Goal: Information Seeking & Learning: Learn about a topic

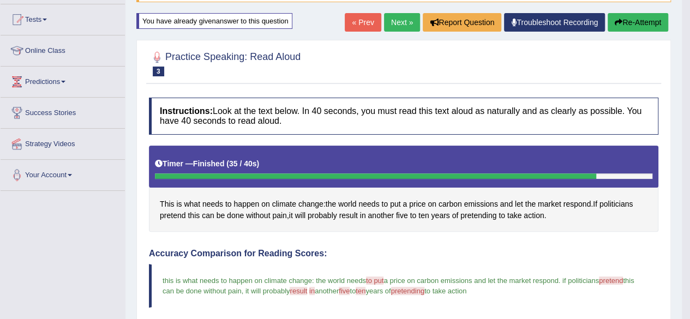
scroll to position [94, 0]
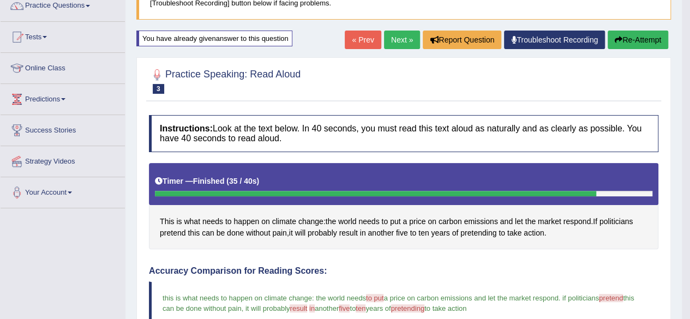
click at [394, 39] on link "Next »" at bounding box center [402, 40] width 36 height 19
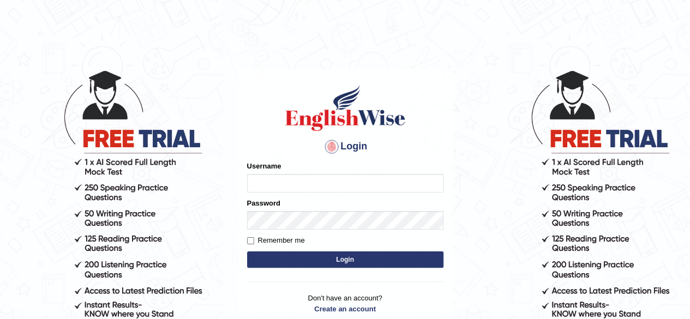
type input "mohammed23"
click at [361, 262] on button "Login" at bounding box center [345, 259] width 196 height 16
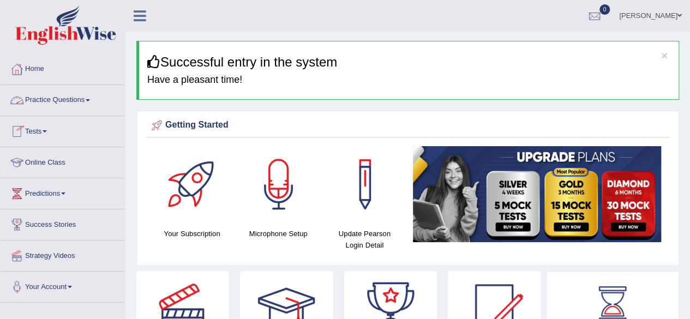
click at [61, 94] on link "Practice Questions" at bounding box center [63, 98] width 124 height 27
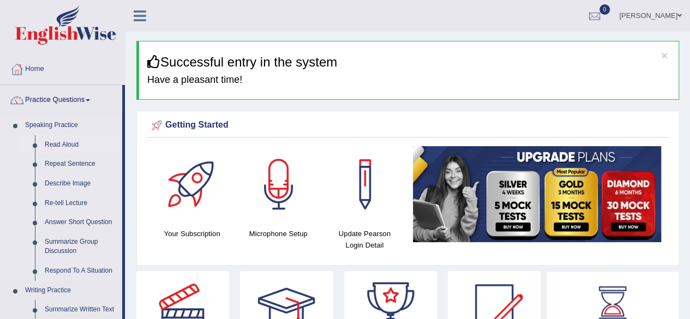
click at [61, 144] on link "Read Aloud" at bounding box center [81, 145] width 82 height 20
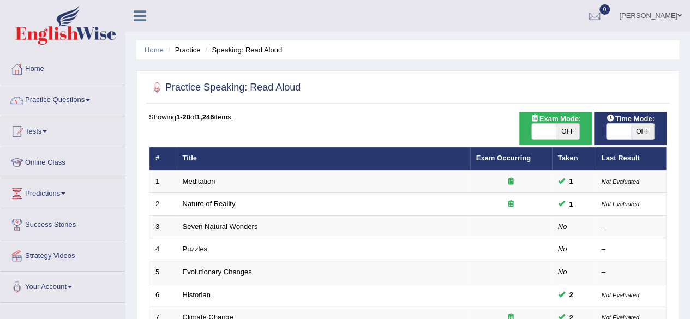
click at [566, 132] on span "OFF" at bounding box center [567, 131] width 24 height 15
checkbox input "true"
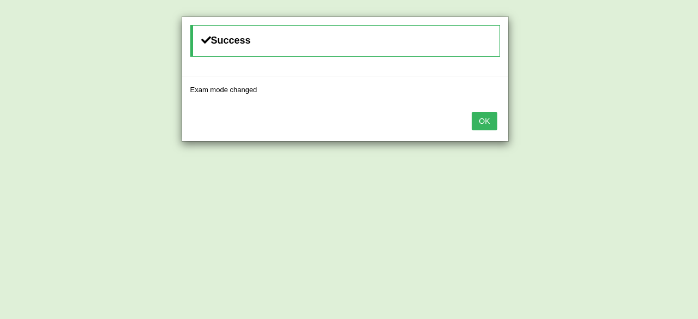
click at [491, 123] on button "OK" at bounding box center [484, 121] width 25 height 19
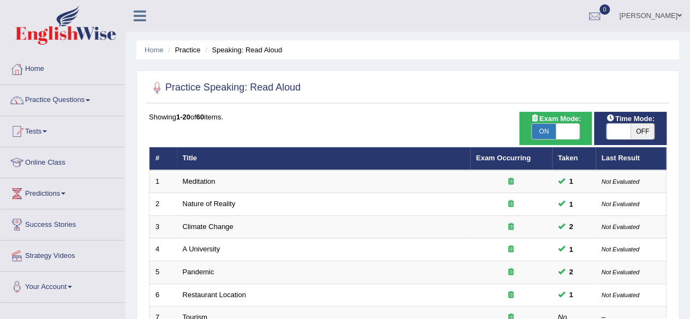
click at [632, 131] on span "OFF" at bounding box center [642, 131] width 24 height 15
checkbox input "true"
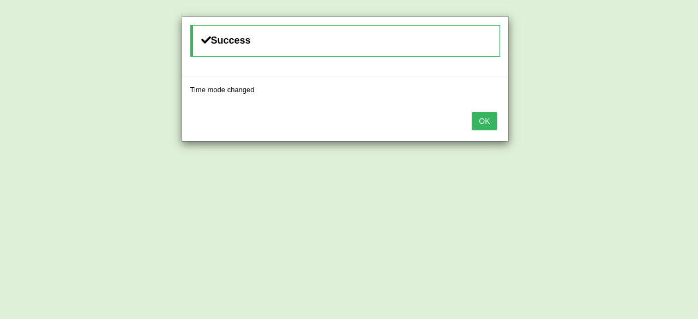
click at [486, 115] on button "OK" at bounding box center [484, 121] width 25 height 19
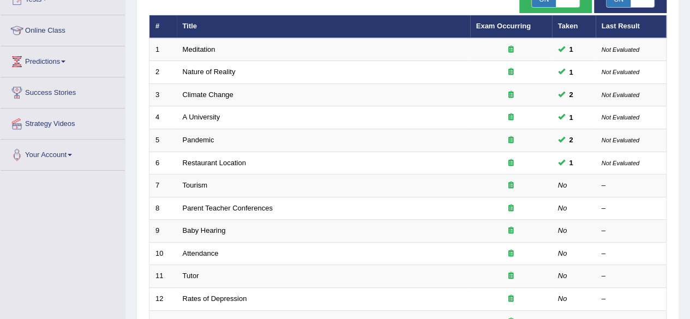
scroll to position [132, 0]
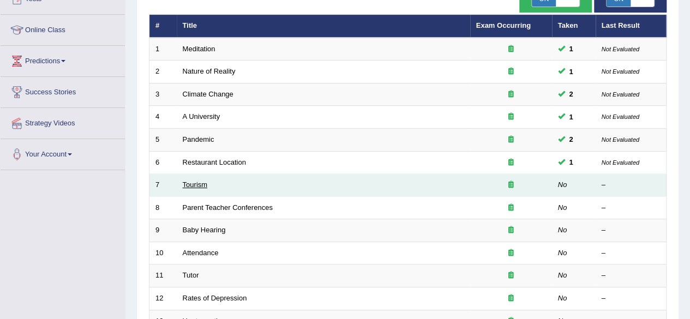
click at [203, 182] on link "Tourism" at bounding box center [195, 184] width 25 height 8
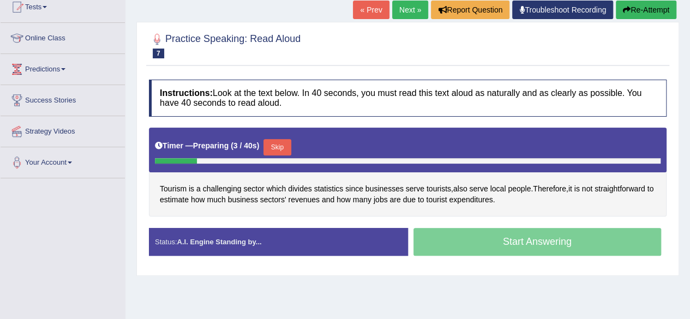
scroll to position [126, 0]
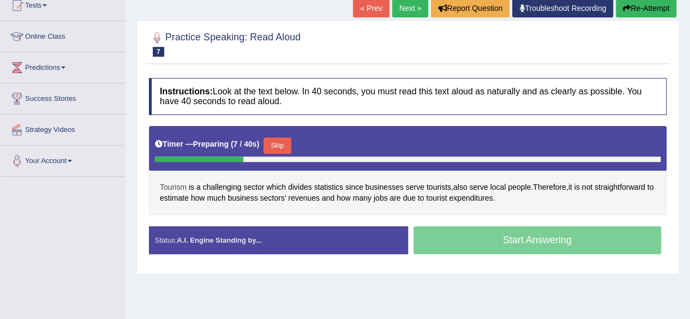
click at [178, 183] on span "Tourism" at bounding box center [173, 187] width 27 height 11
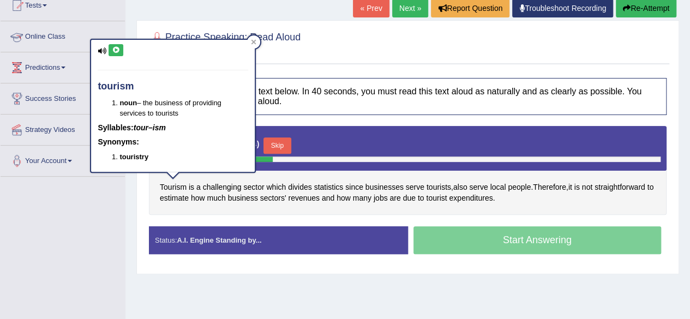
click at [112, 51] on icon at bounding box center [116, 50] width 8 height 7
click at [252, 43] on icon at bounding box center [253, 42] width 5 height 5
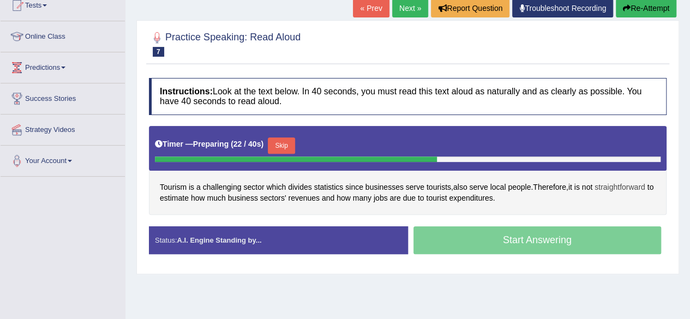
click at [617, 186] on span "straightforward" at bounding box center [619, 187] width 51 height 11
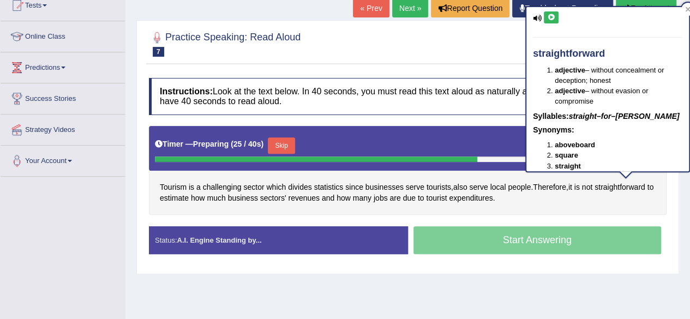
click at [552, 17] on icon at bounding box center [551, 17] width 8 height 7
click at [180, 199] on span "estimate" at bounding box center [174, 197] width 29 height 11
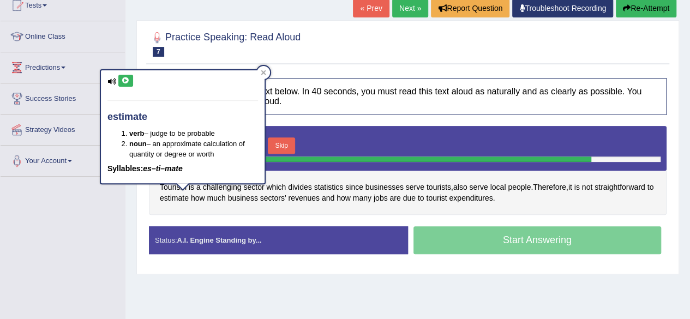
click at [125, 80] on icon at bounding box center [126, 80] width 8 height 7
click at [266, 68] on div at bounding box center [263, 72] width 13 height 13
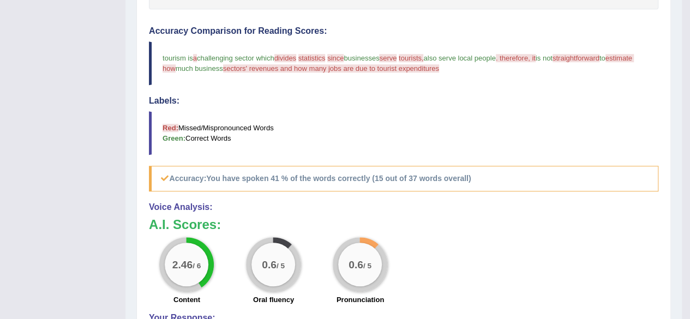
scroll to position [131, 0]
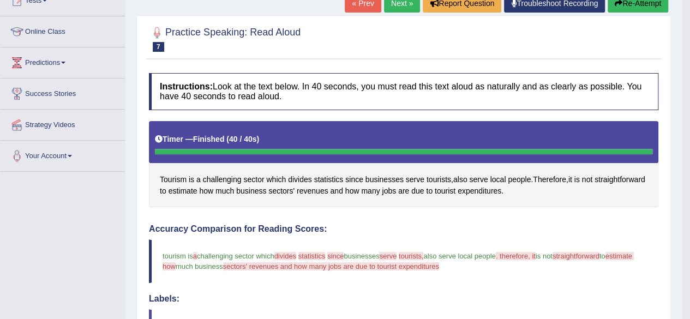
drag, startPoint x: 655, startPoint y: 124, endPoint x: 697, endPoint y: 14, distance: 117.8
click at [689, 14] on html "Toggle navigation Home Practice Questions Speaking Practice Read Aloud Repeat S…" at bounding box center [345, 28] width 690 height 319
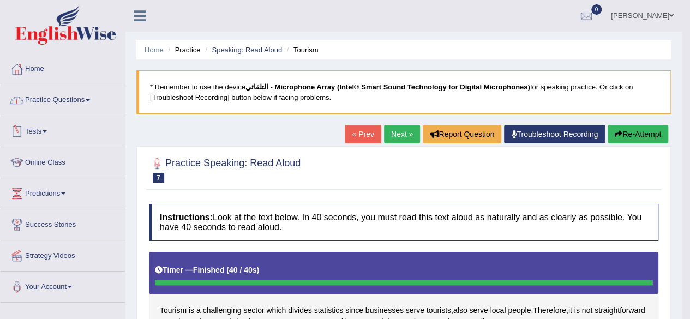
click at [52, 100] on link "Practice Questions" at bounding box center [63, 98] width 124 height 27
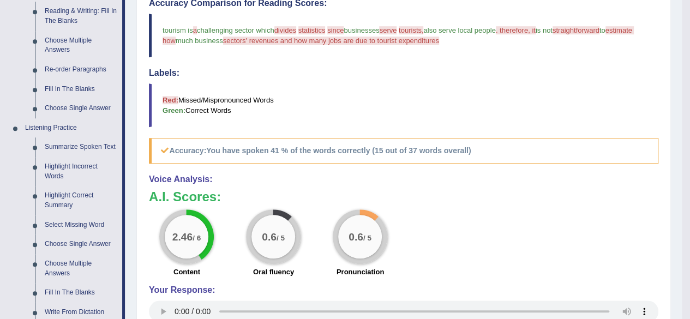
scroll to position [360, 0]
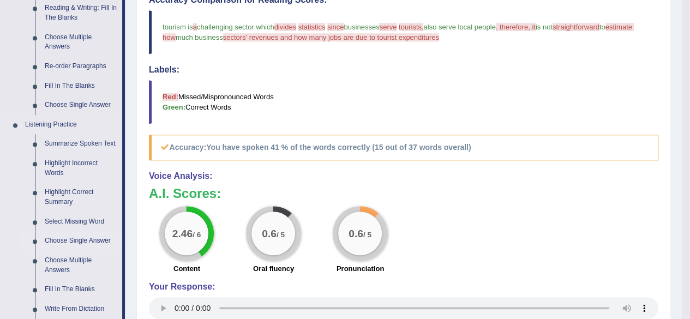
click at [65, 239] on link "Choose Single Answer" at bounding box center [81, 241] width 82 height 20
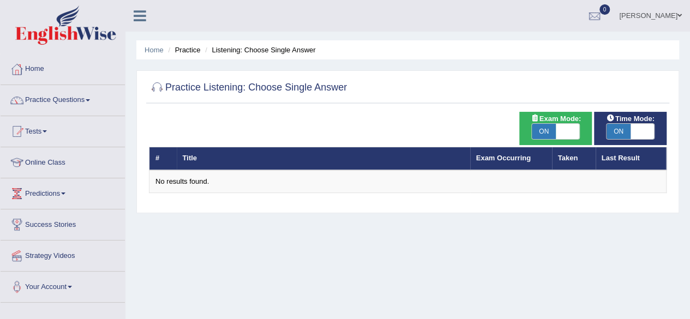
click at [542, 127] on span "ON" at bounding box center [543, 131] width 24 height 15
checkbox input "false"
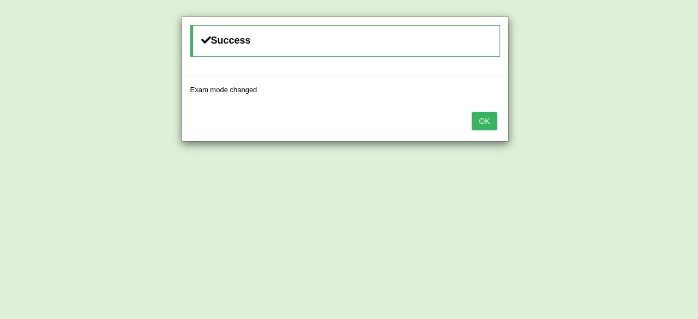
click at [485, 119] on button "OK" at bounding box center [484, 121] width 25 height 19
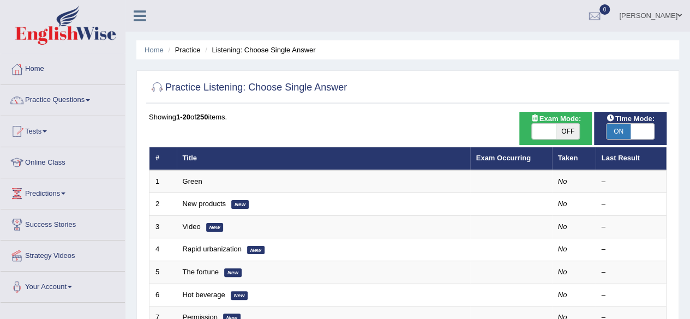
click at [567, 134] on span "OFF" at bounding box center [567, 131] width 24 height 15
checkbox input "true"
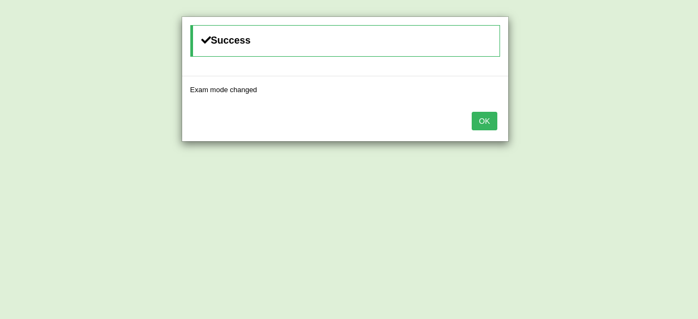
click at [486, 119] on button "OK" at bounding box center [484, 121] width 25 height 19
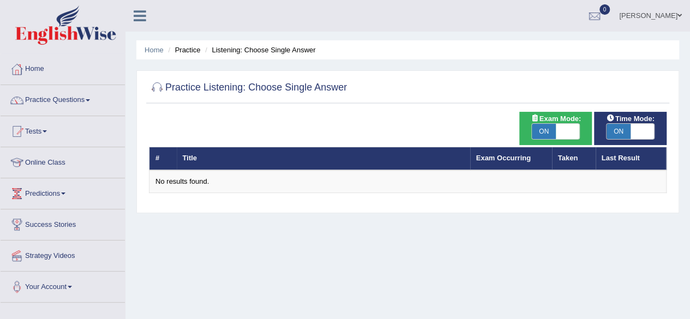
click at [549, 128] on span "ON" at bounding box center [543, 131] width 24 height 15
checkbox input "false"
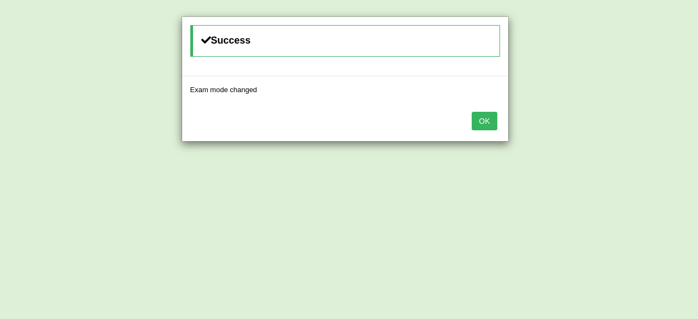
click at [479, 123] on button "OK" at bounding box center [484, 121] width 25 height 19
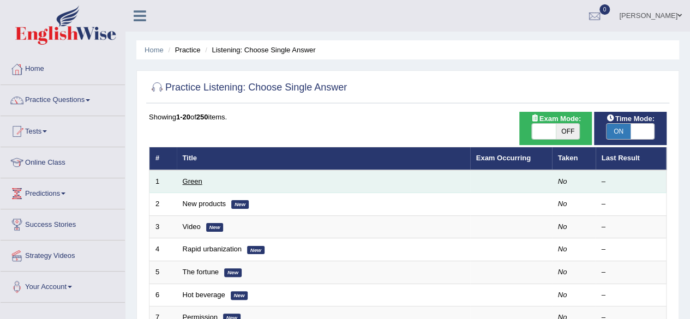
click at [196, 178] on link "Green" at bounding box center [193, 181] width 20 height 8
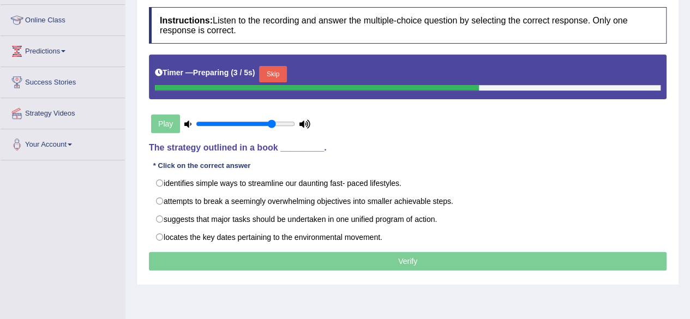
scroll to position [143, 0]
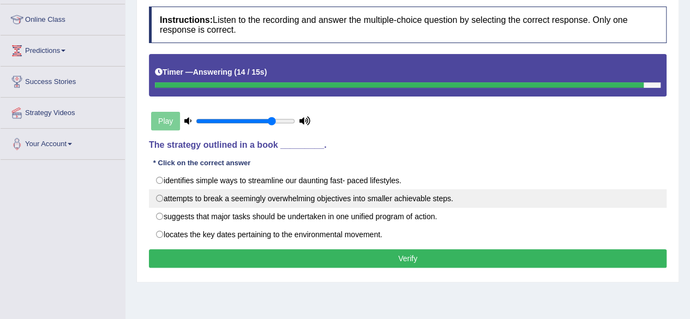
click at [246, 196] on label "attempts to break a seemingly overwhelming objectives into smaller achievable s…" at bounding box center [407, 198] width 517 height 19
radio input "true"
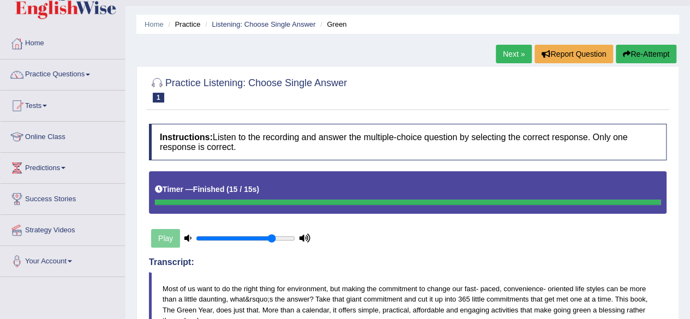
scroll to position [17, 0]
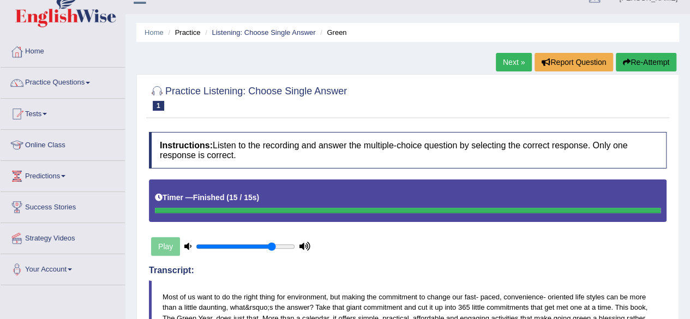
click at [506, 61] on link "Next »" at bounding box center [514, 62] width 36 height 19
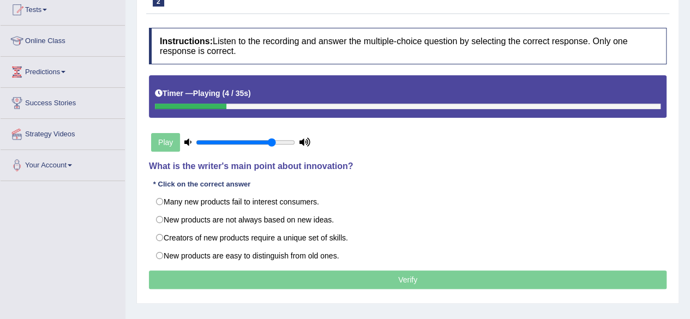
scroll to position [122, 0]
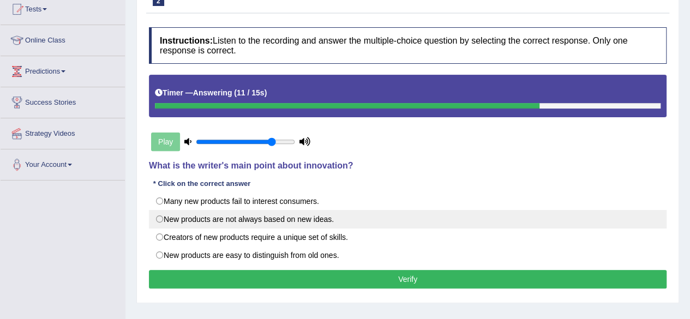
click at [258, 210] on label "New products are not always based on new ideas." at bounding box center [407, 219] width 517 height 19
radio input "true"
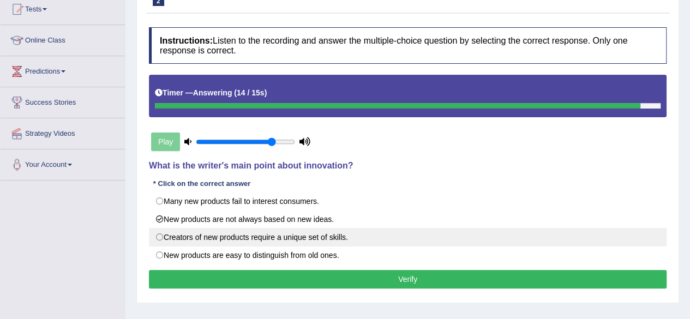
click at [264, 234] on label "Creators of new products require a unique set of skills." at bounding box center [407, 237] width 517 height 19
radio input "true"
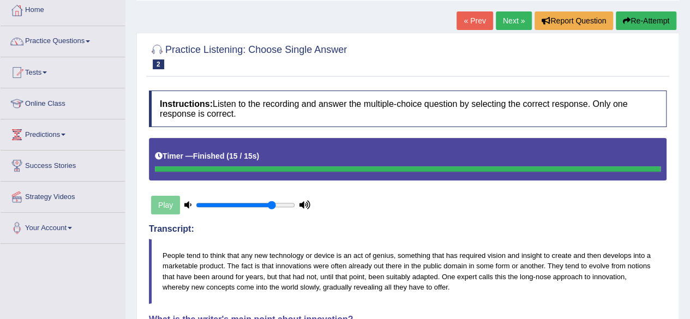
scroll to position [51, 0]
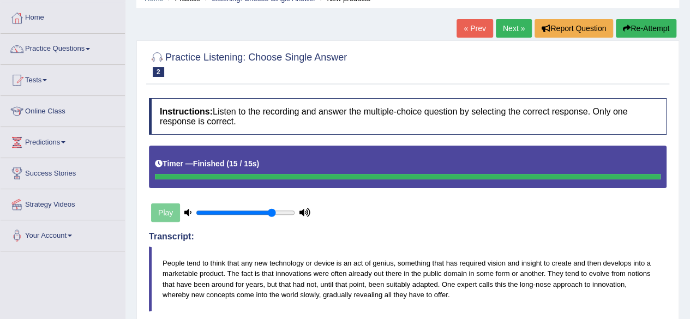
click at [520, 26] on link "Next »" at bounding box center [514, 28] width 36 height 19
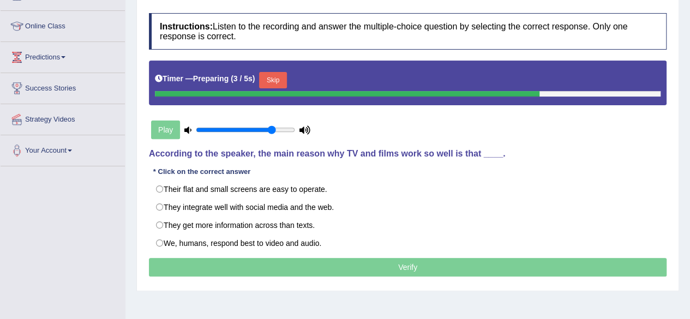
scroll to position [137, 0]
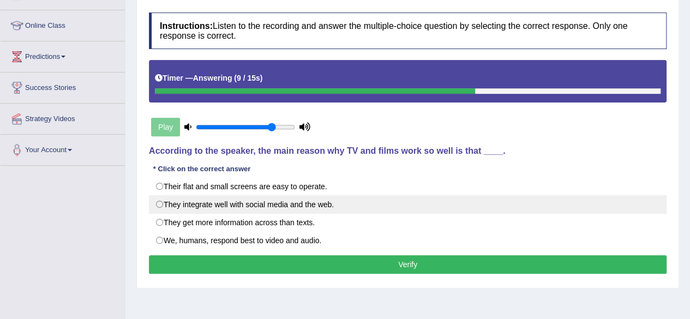
click at [251, 206] on label "They integrate well with social media and the web." at bounding box center [407, 204] width 517 height 19
radio input "true"
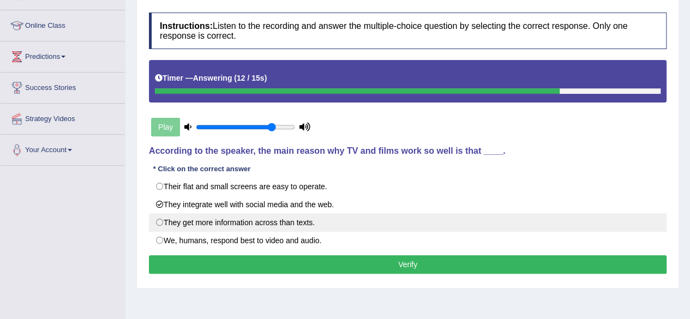
click at [251, 218] on label "They get more information across than texts." at bounding box center [407, 222] width 517 height 19
radio input "true"
click at [251, 218] on label "They get more information across than texts." at bounding box center [407, 222] width 517 height 19
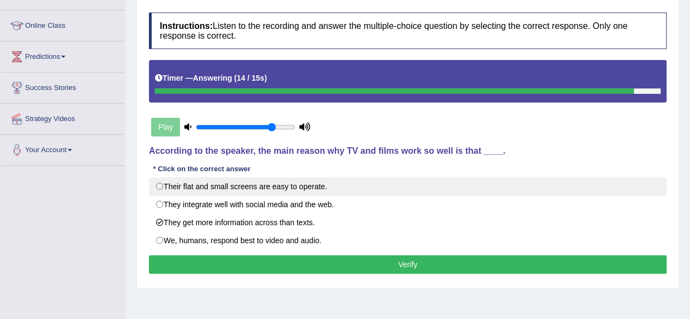
click at [251, 188] on label "Their flat and small screens are easy to operate." at bounding box center [407, 186] width 517 height 19
radio input "true"
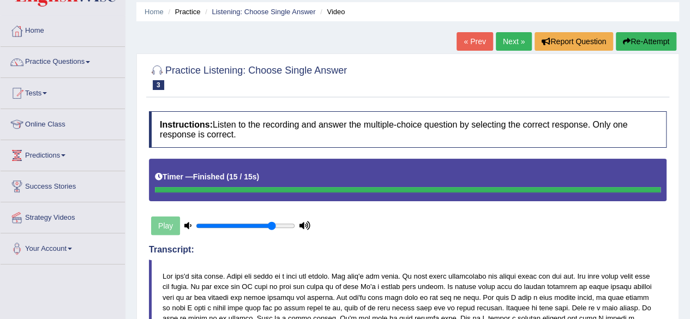
scroll to position [15, 0]
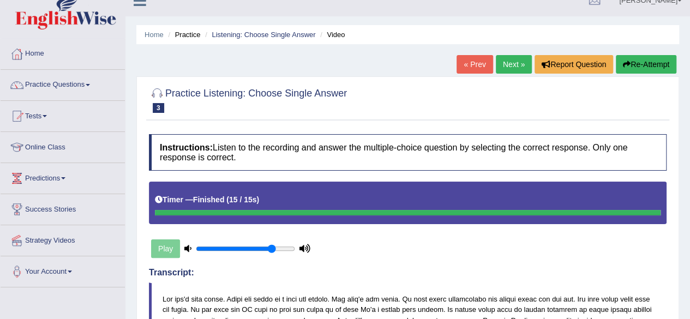
click at [517, 69] on link "Next »" at bounding box center [514, 64] width 36 height 19
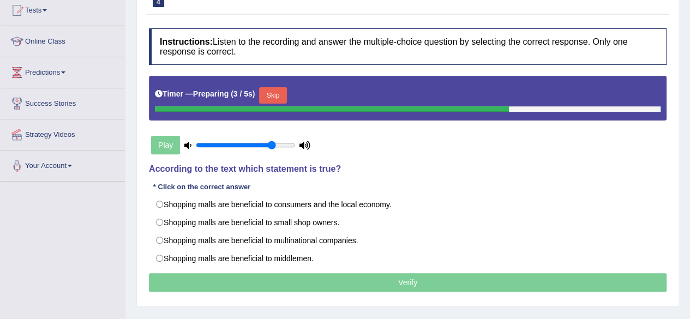
scroll to position [122, 0]
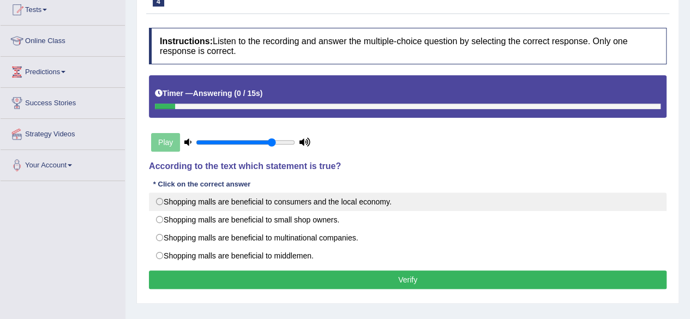
click at [392, 200] on label "Shopping malls are beneficial to consumers and the local economy." at bounding box center [407, 201] width 517 height 19
radio input "true"
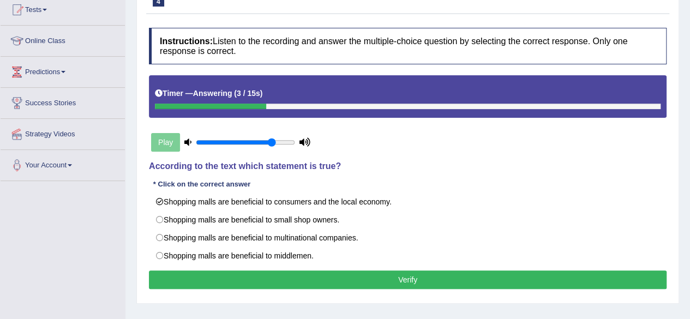
click at [416, 274] on button "Verify" at bounding box center [407, 279] width 517 height 19
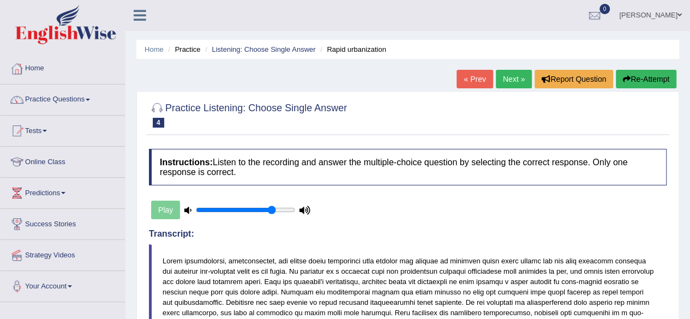
scroll to position [0, 0]
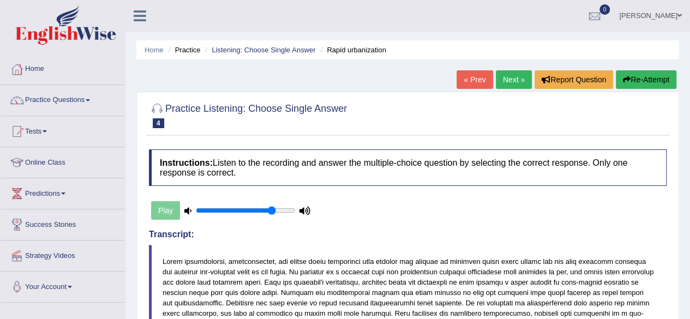
click at [513, 73] on link "Next »" at bounding box center [514, 79] width 36 height 19
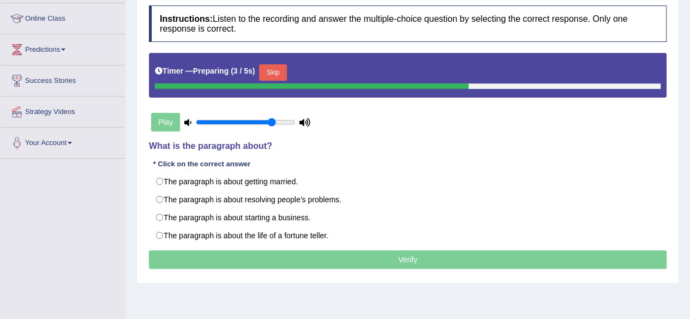
scroll to position [145, 0]
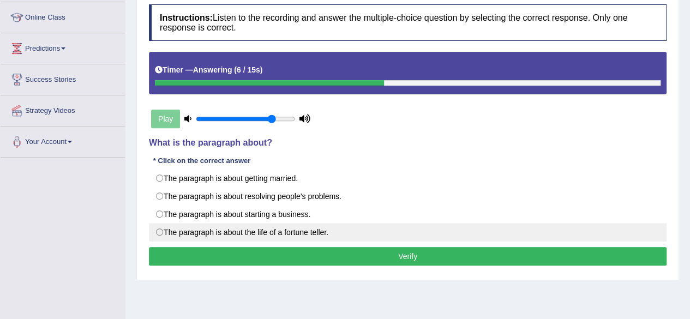
click at [288, 232] on label "The paragraph is about the life of a fortune teller." at bounding box center [407, 232] width 517 height 19
radio input "true"
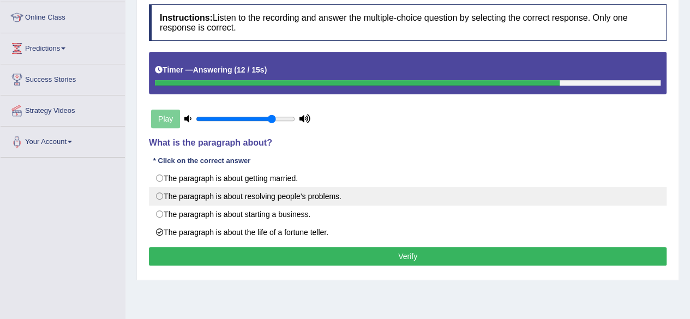
click at [245, 198] on label "The paragraph is about resolving people’s problems." at bounding box center [407, 196] width 517 height 19
radio input "true"
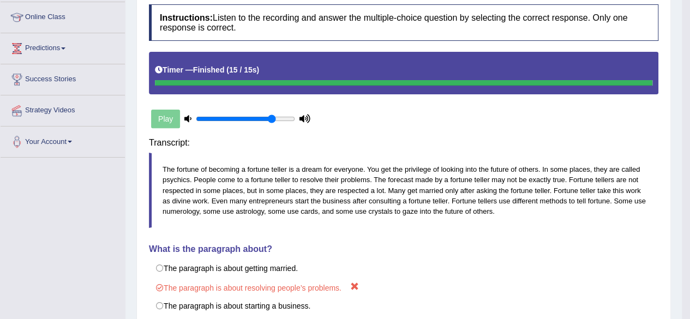
click at [288, 256] on div "Instructions: Listen to the recording and answer the multiple-choice question b…" at bounding box center [403, 193] width 515 height 389
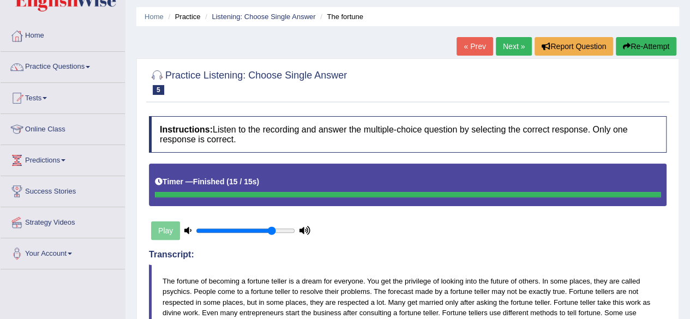
scroll to position [21, 0]
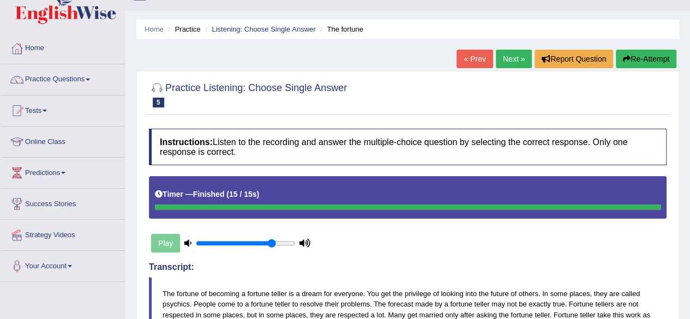
click at [508, 58] on link "Next »" at bounding box center [514, 59] width 36 height 19
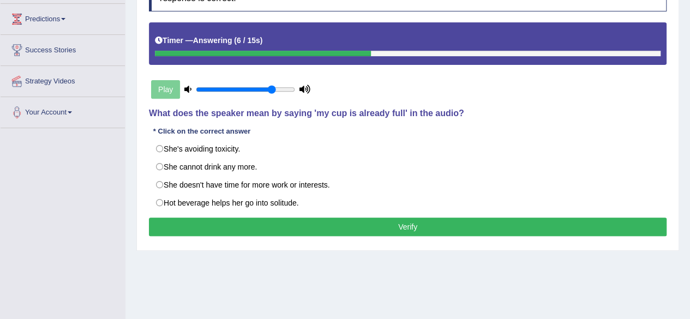
scroll to position [176, 0]
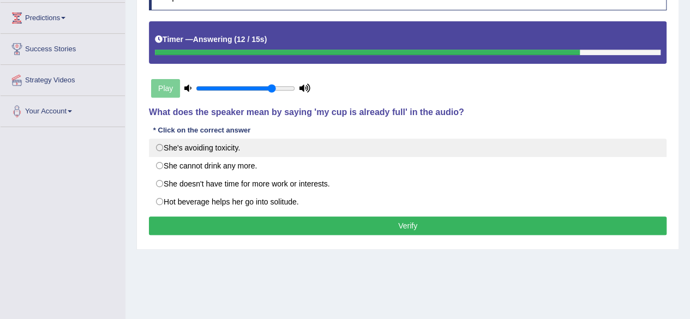
click at [196, 149] on label "She's avoiding toxicity." at bounding box center [407, 147] width 517 height 19
radio input "true"
